Goal: Information Seeking & Learning: Understand process/instructions

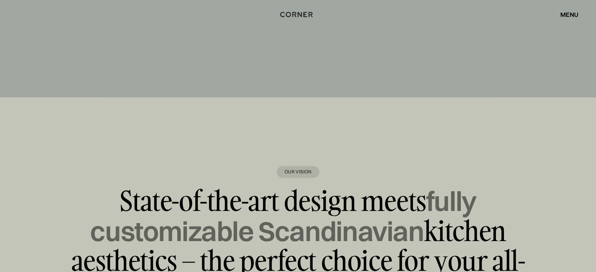
scroll to position [4933, 0]
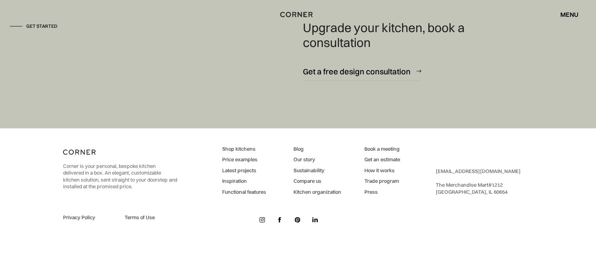
click at [309, 182] on link "Compare us" at bounding box center [317, 181] width 48 height 7
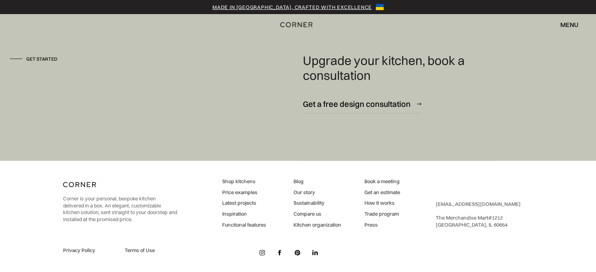
scroll to position [1899, 0]
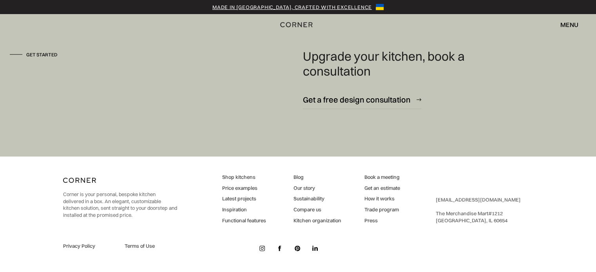
click at [388, 199] on link "How it works" at bounding box center [382, 198] width 36 height 7
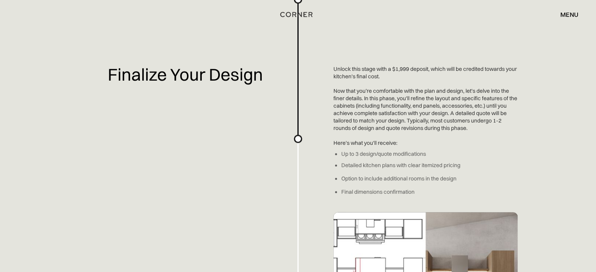
scroll to position [1057, 0]
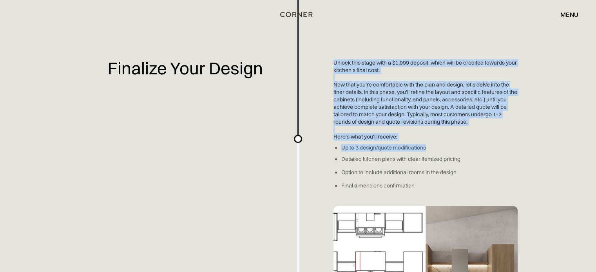
drag, startPoint x: 434, startPoint y: 145, endPoint x: 320, endPoint y: 145, distance: 113.2
click at [320, 145] on div "Planning a kitchen doesn’t have to be hard. We've made an easy-to-use overview …" at bounding box center [298, 20] width 596 height 2155
click at [463, 156] on div "Planning a kitchen doesn’t have to be hard. We've made an easy-to-use overview …" at bounding box center [298, 20] width 596 height 2155
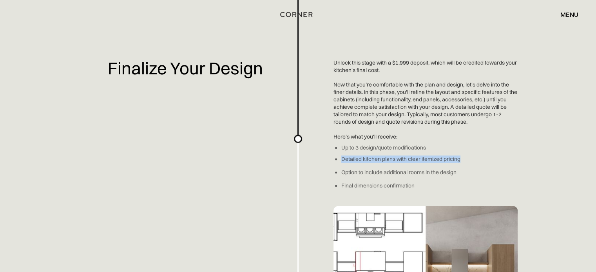
drag, startPoint x: 468, startPoint y: 156, endPoint x: 340, endPoint y: 157, distance: 127.7
click at [340, 157] on div "Planning a kitchen doesn’t have to be hard. We've made an easy-to-use overview …" at bounding box center [298, 20] width 596 height 2155
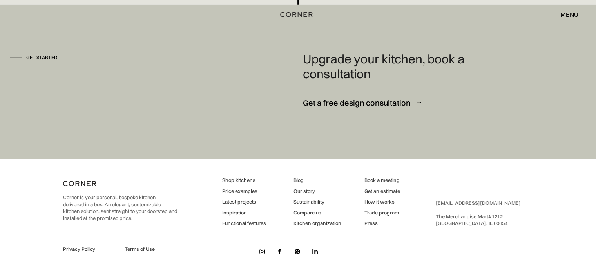
scroll to position [2154, 0]
